Goal: Task Accomplishment & Management: Use online tool/utility

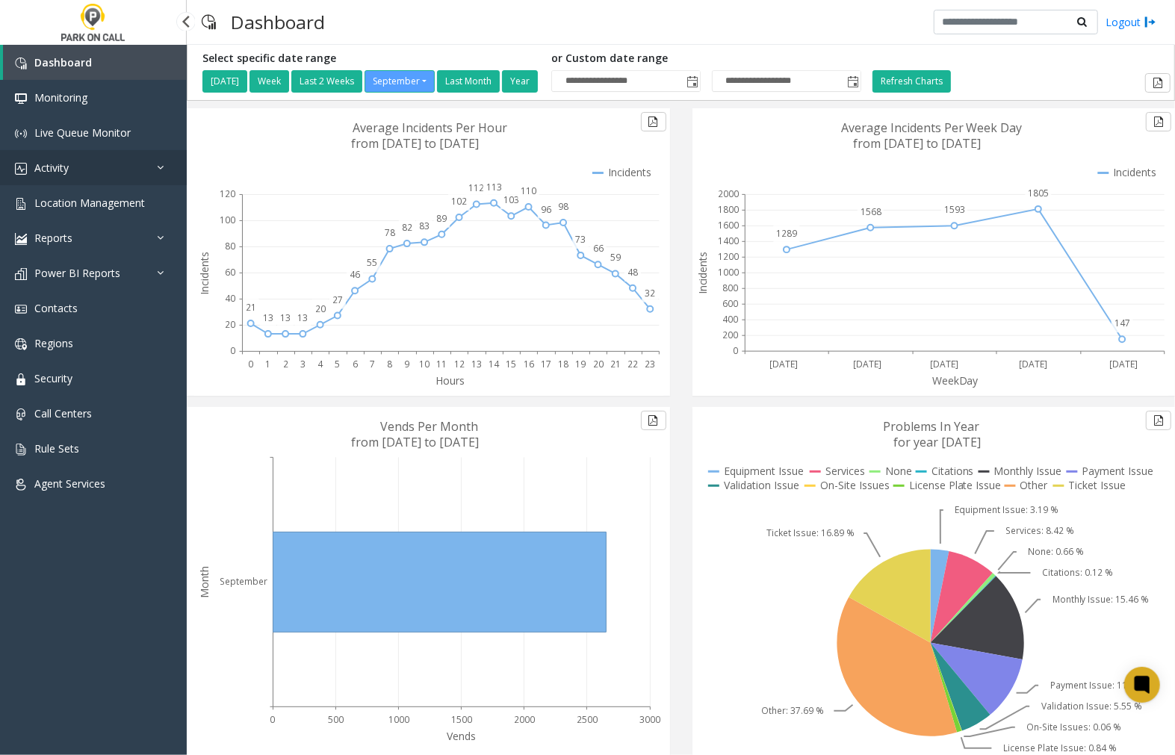
click at [99, 170] on link "Activity" at bounding box center [93, 167] width 187 height 35
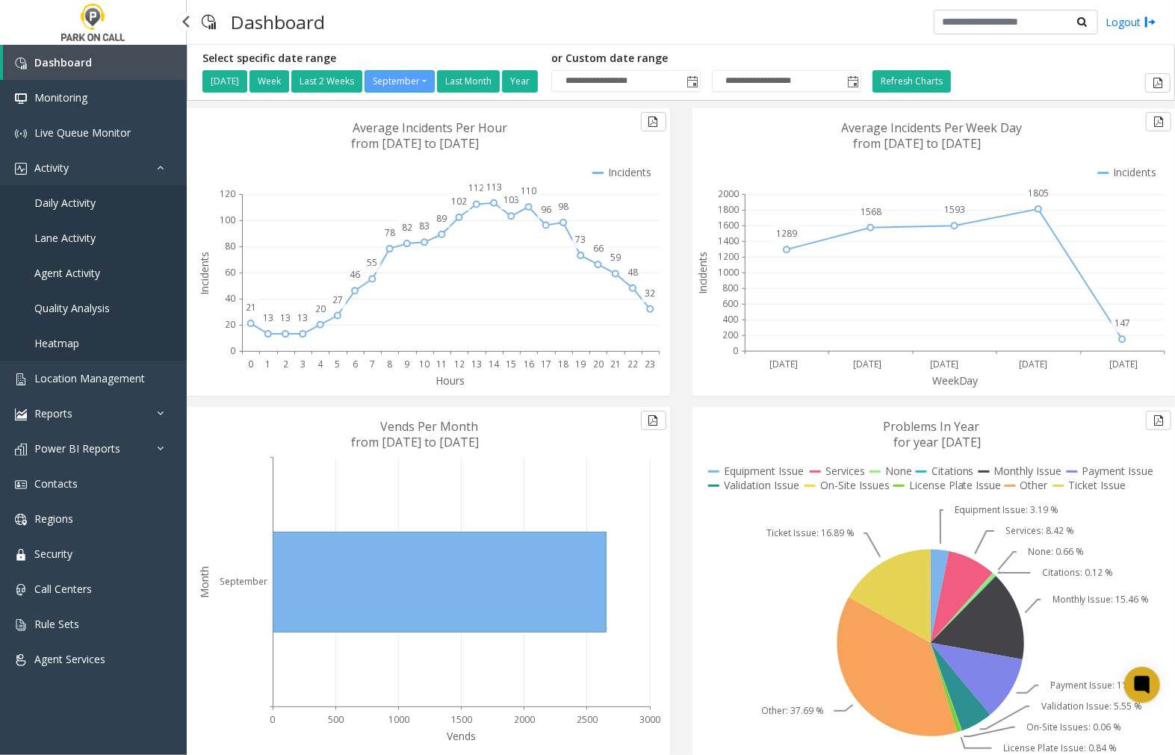
click at [88, 272] on span "Agent Activity" at bounding box center [67, 273] width 66 height 14
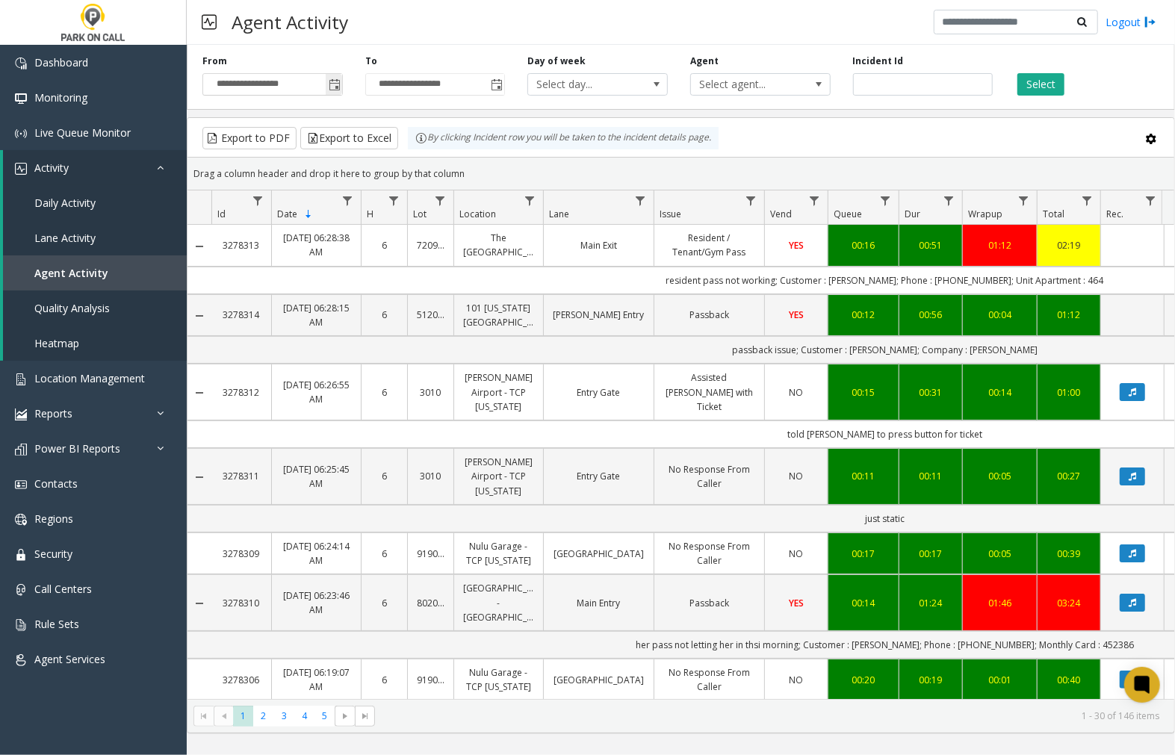
click at [332, 87] on span "Toggle popup" at bounding box center [335, 85] width 12 height 12
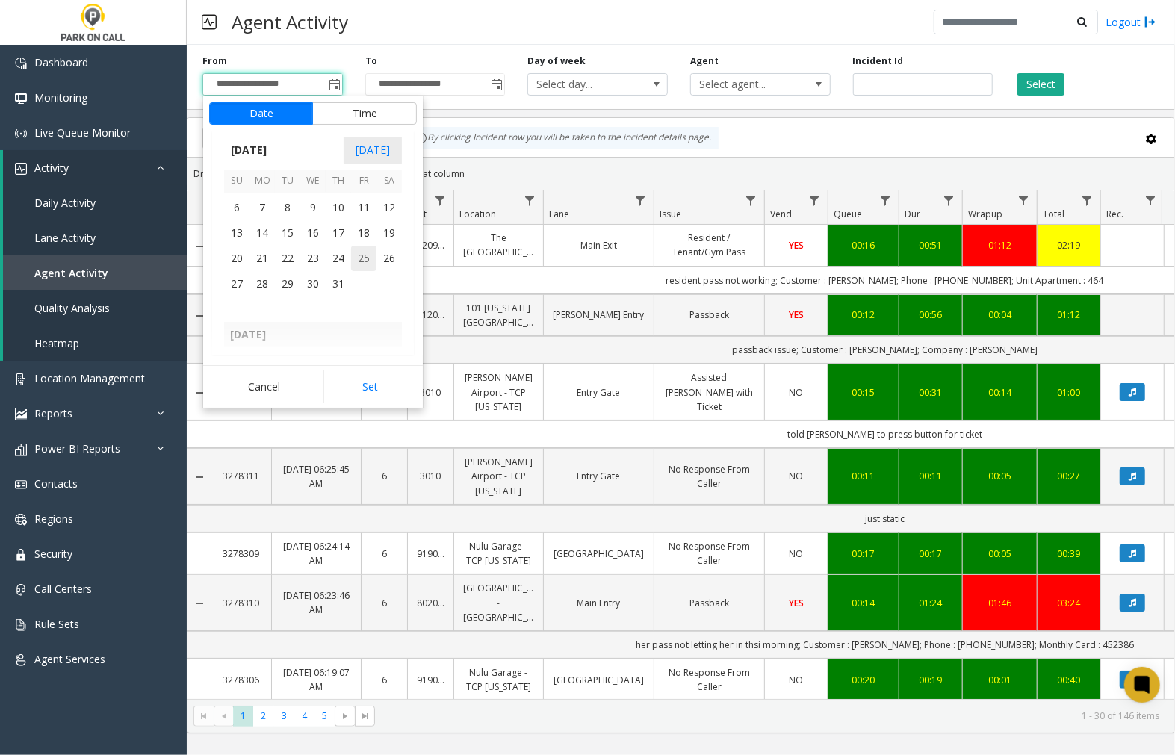
scroll to position [267536, 0]
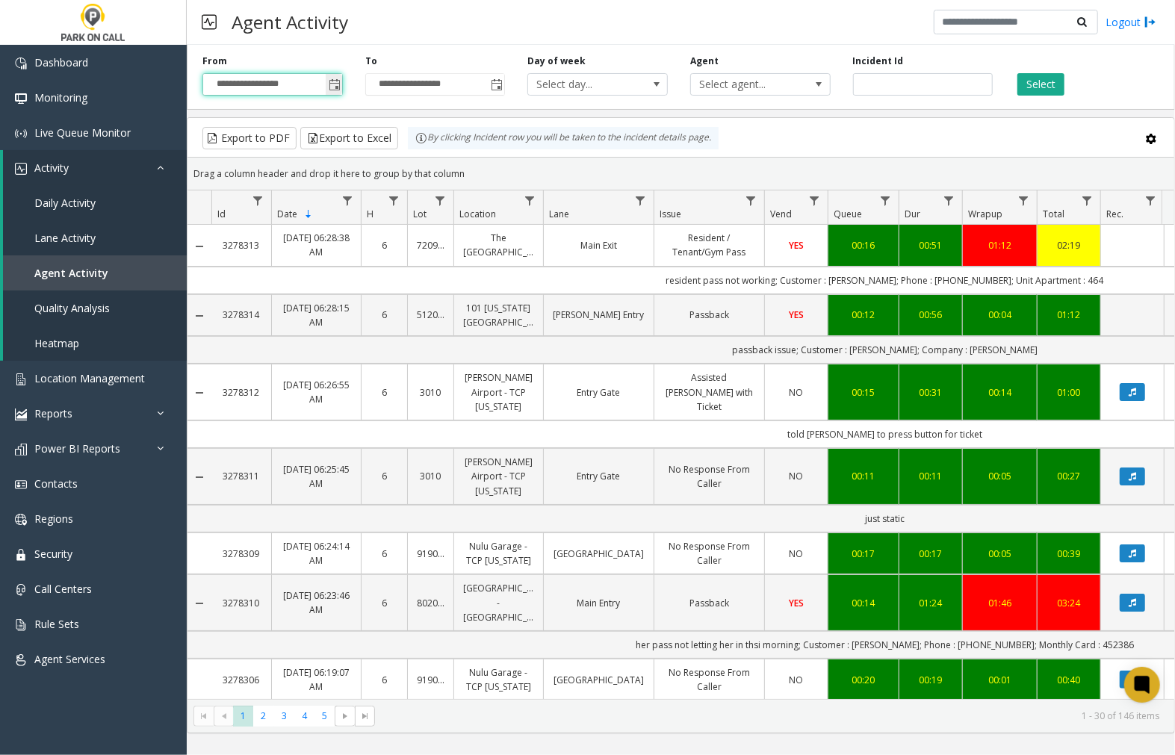
click at [332, 86] on span "Toggle popup" at bounding box center [335, 85] width 12 height 12
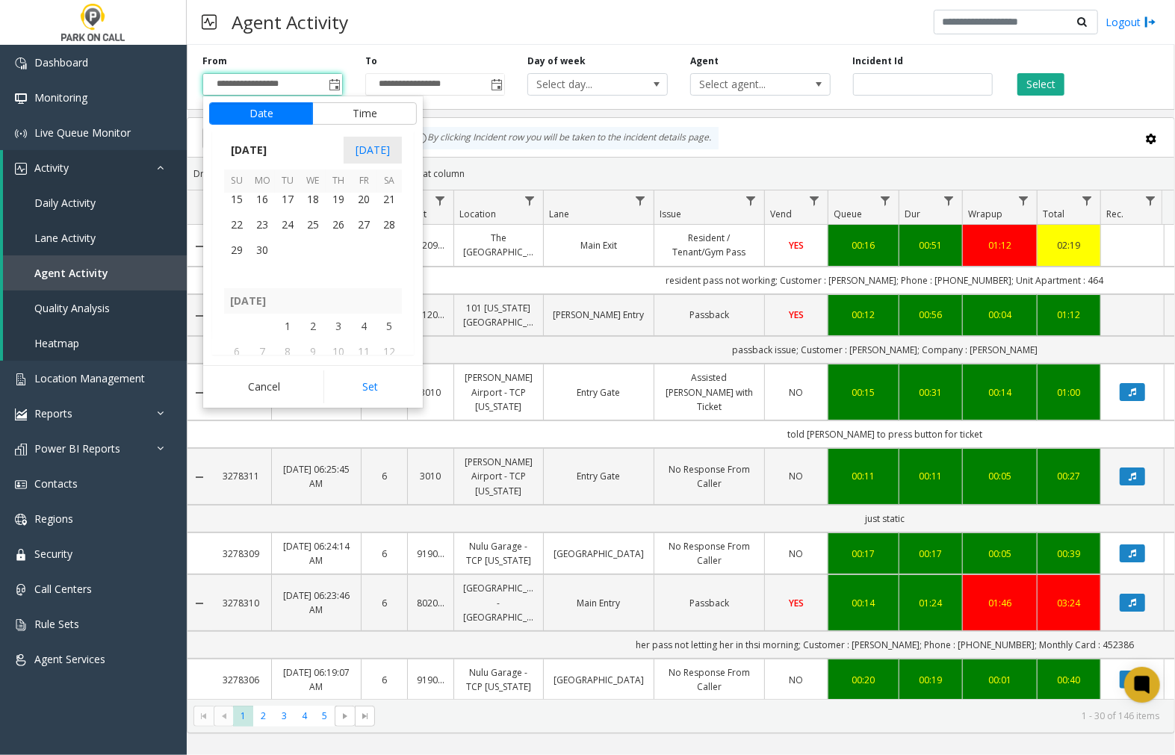
scroll to position [267453, 0]
click at [236, 267] on span "29" at bounding box center [236, 271] width 25 height 25
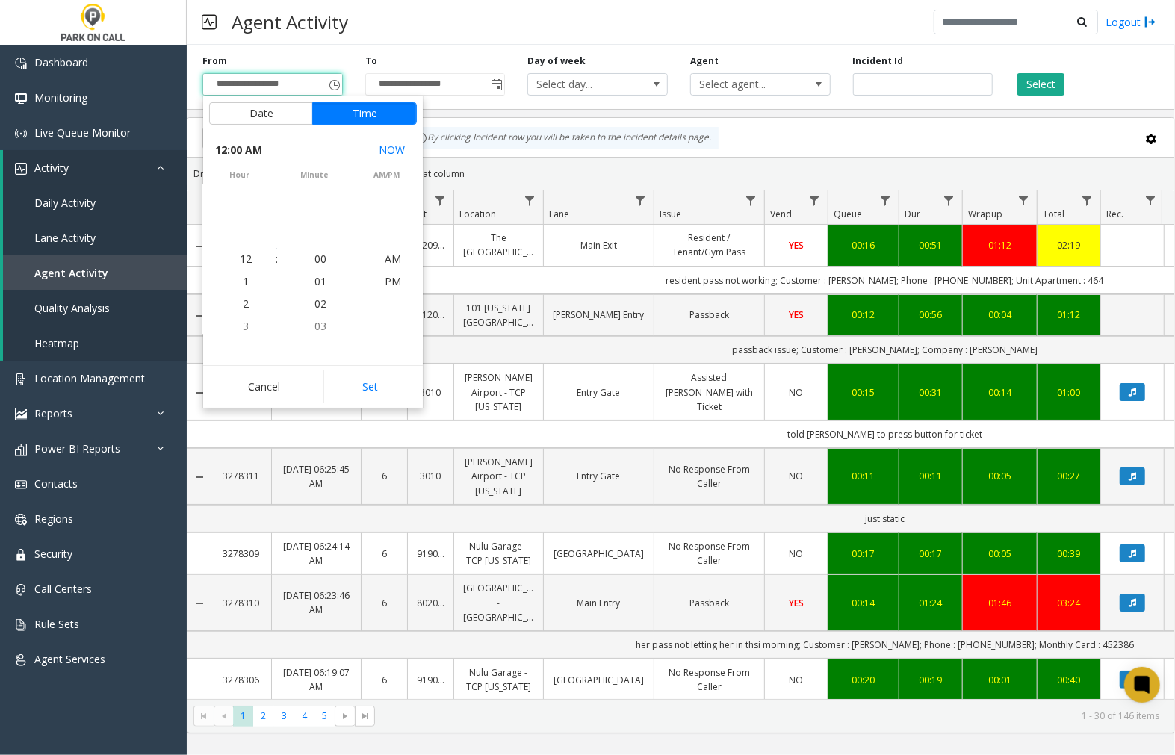
scroll to position [267418, 0]
click at [364, 383] on button "Set" at bounding box center [370, 386] width 94 height 33
type input "**********"
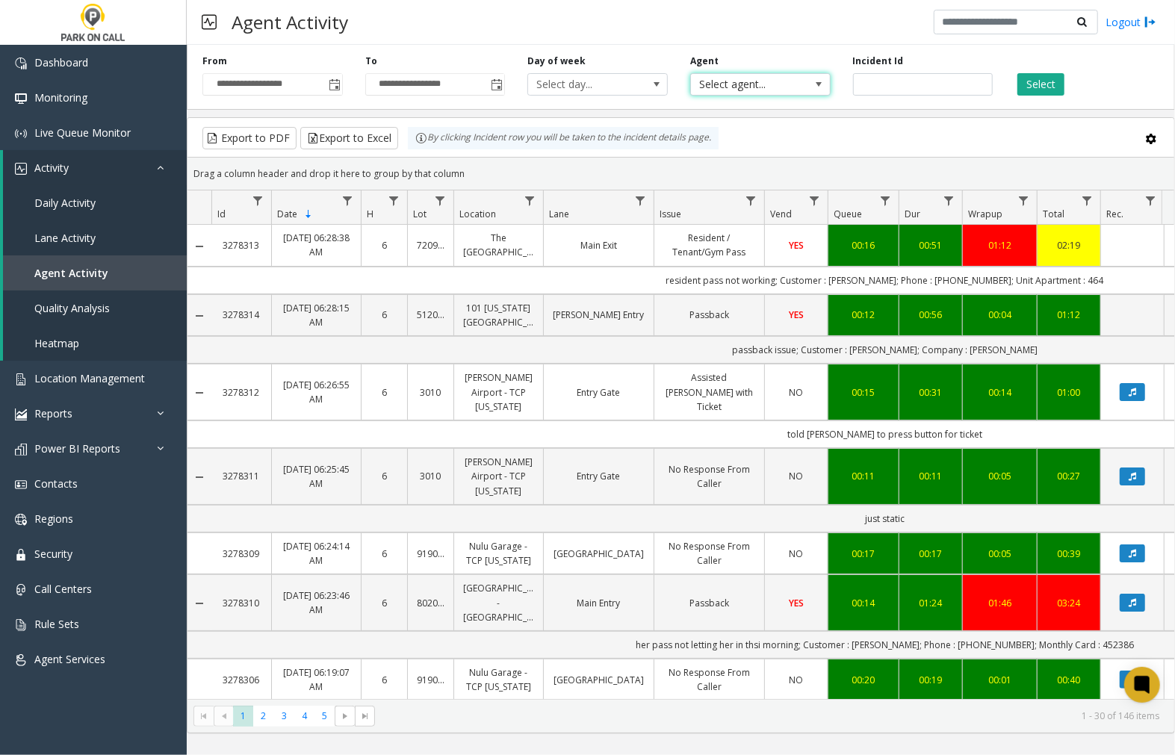
click at [821, 83] on span at bounding box center [819, 84] width 12 height 12
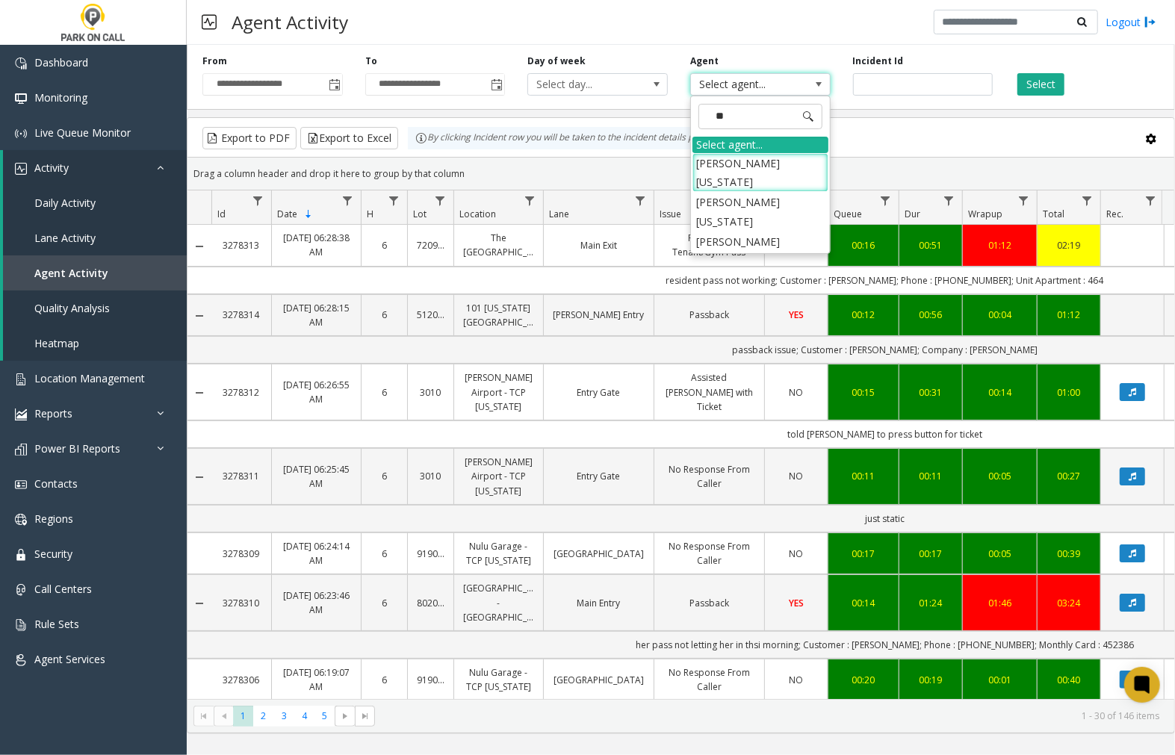
type input "***"
click at [790, 192] on li "[PERSON_NAME][US_STATE]" at bounding box center [760, 211] width 136 height 39
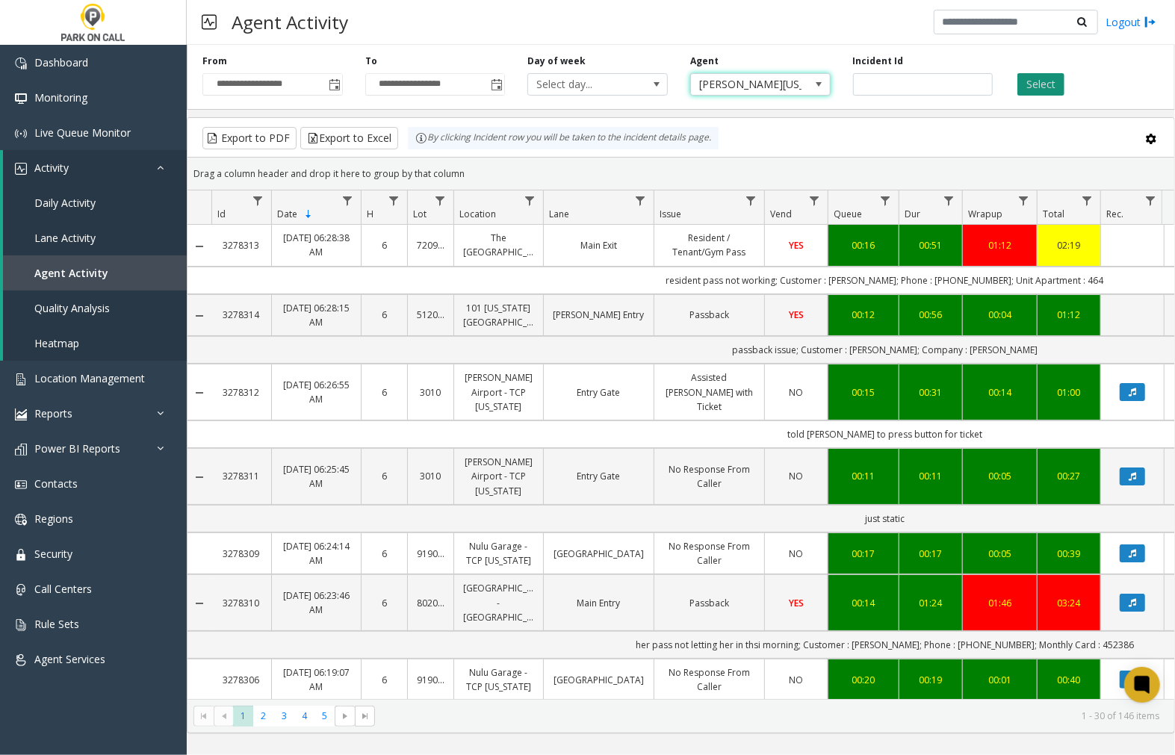
click at [1036, 81] on button "Select" at bounding box center [1040, 84] width 47 height 22
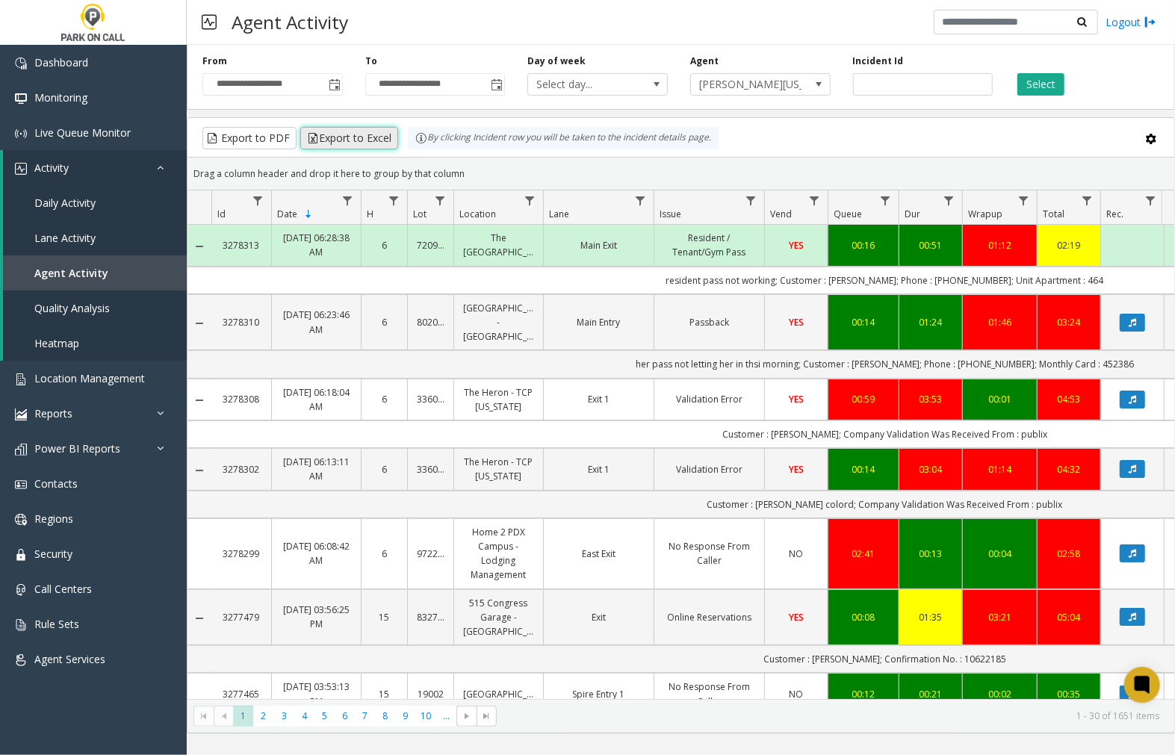
click at [347, 134] on button "Export to Excel" at bounding box center [349, 138] width 98 height 22
